Goal: Transaction & Acquisition: Download file/media

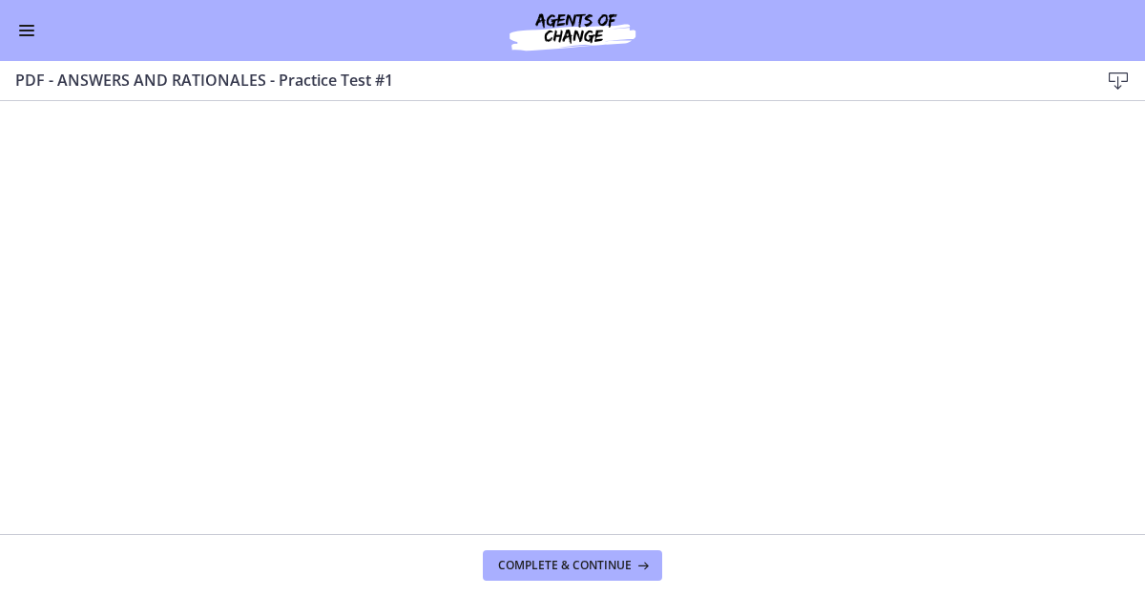
scroll to position [901, 0]
click at [595, 555] on button "Complete & continue" at bounding box center [572, 565] width 179 height 31
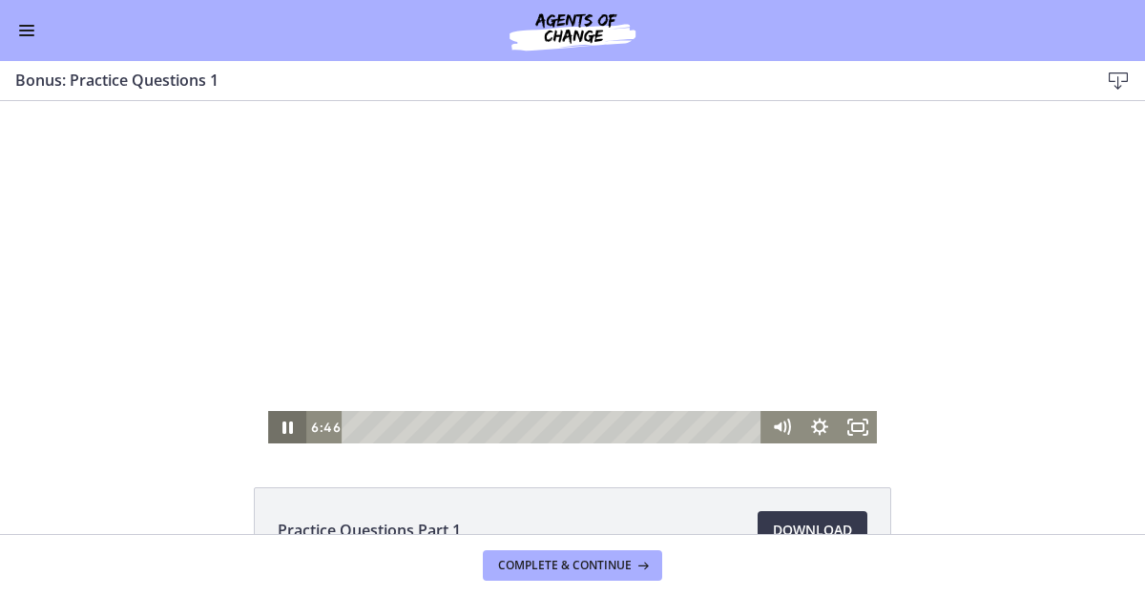
click at [284, 427] on icon "Pause" at bounding box center [287, 428] width 10 height 12
click at [25, 30] on span "Enable menu" at bounding box center [26, 31] width 15 height 2
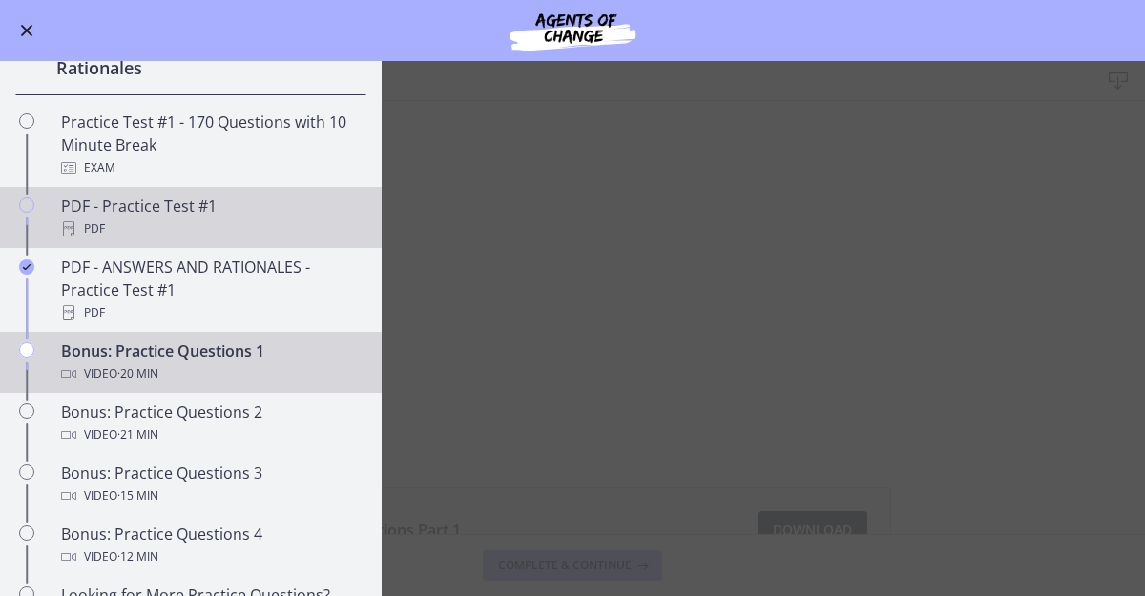
click at [194, 223] on div "PDF - Practice Test #1 PDF" at bounding box center [210, 218] width 298 height 46
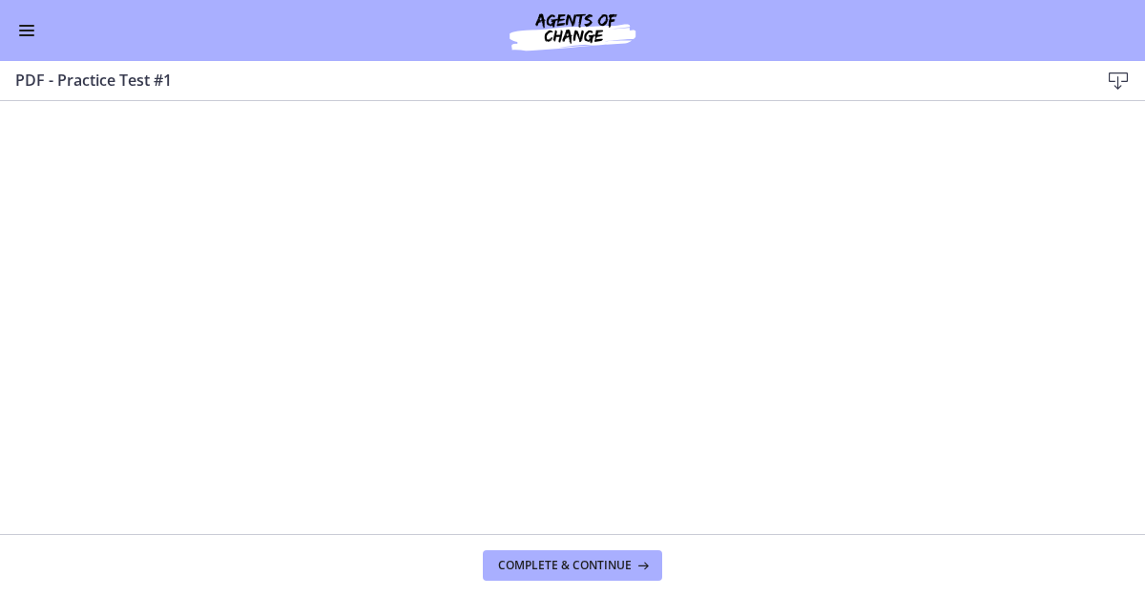
click at [1111, 81] on icon at bounding box center [1118, 81] width 23 height 23
